Goal: Transaction & Acquisition: Purchase product/service

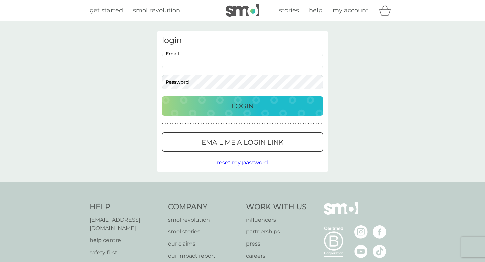
type input "[EMAIL_ADDRESS][DOMAIN_NAME]"
click at [242, 105] on button "Login" at bounding box center [242, 105] width 161 height 19
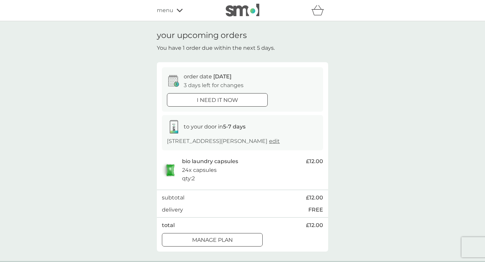
click at [248, 96] on div "i need it now" at bounding box center [217, 100] width 100 height 9
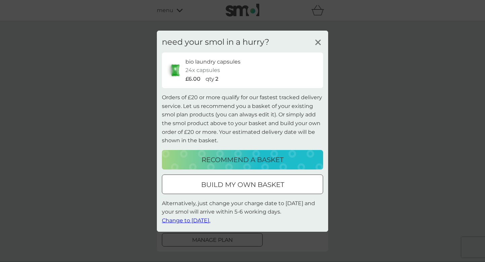
scroll to position [41, 0]
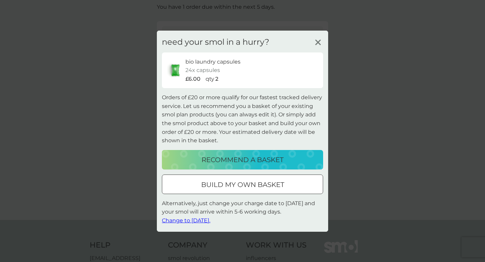
click at [262, 158] on p "recommend a basket" at bounding box center [242, 159] width 82 height 11
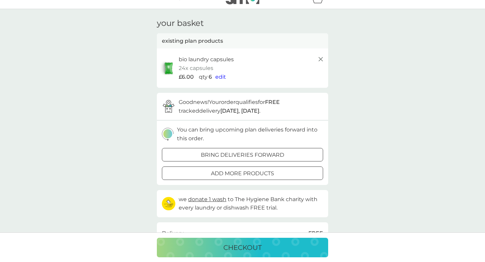
scroll to position [12, 0]
click at [223, 76] on span "edit" at bounding box center [220, 77] width 11 height 6
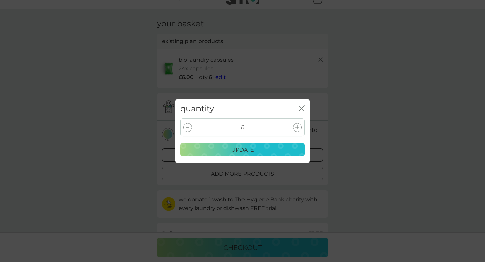
click at [186, 127] on div at bounding box center [187, 127] width 9 height 9
click at [252, 148] on p "update" at bounding box center [242, 149] width 22 height 9
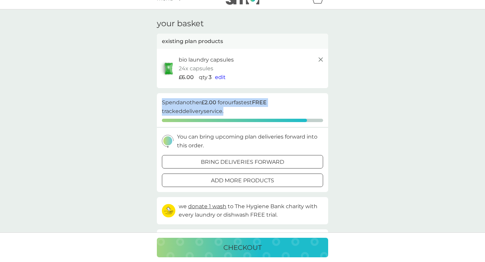
drag, startPoint x: 163, startPoint y: 101, endPoint x: 187, endPoint y: 108, distance: 25.3
click at [187, 108] on p "Spend another £2.00 for our fastest FREE tracked delivery service." at bounding box center [242, 106] width 161 height 17
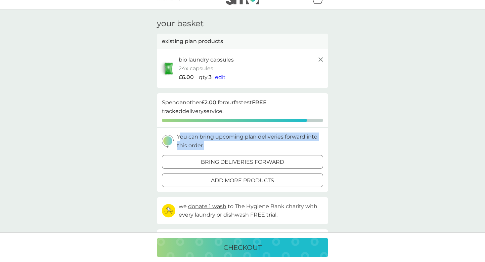
drag, startPoint x: 179, startPoint y: 136, endPoint x: 206, endPoint y: 144, distance: 28.9
click at [206, 144] on p "You can bring upcoming plan deliveries forward into this order." at bounding box center [250, 140] width 146 height 17
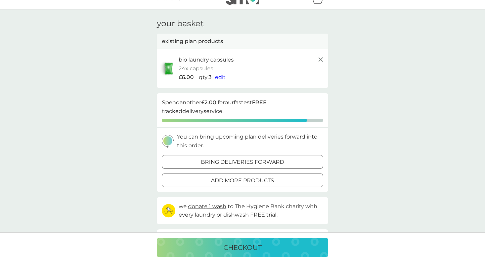
click at [220, 76] on span "edit" at bounding box center [220, 77] width 11 height 6
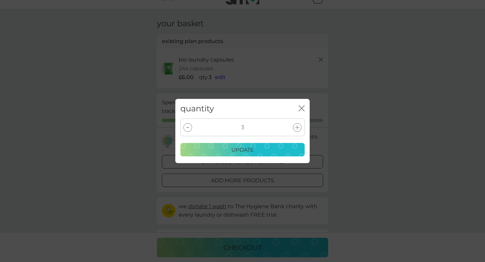
click at [188, 126] on div at bounding box center [187, 127] width 9 height 9
click at [250, 147] on p "update" at bounding box center [242, 149] width 22 height 9
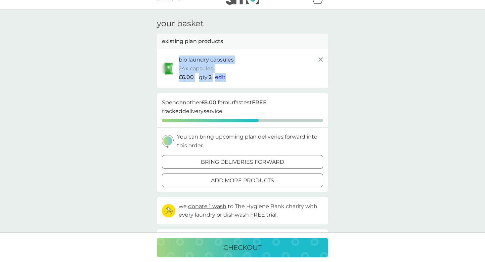
drag, startPoint x: 179, startPoint y: 59, endPoint x: 247, endPoint y: 78, distance: 70.9
click at [247, 78] on div "bio laundry capsules 24x capsules £6.00 qty 2 edit" at bounding box center [252, 68] width 146 height 26
click at [247, 78] on div "£6.00 qty 2 edit" at bounding box center [252, 77] width 146 height 9
